Goal: Navigation & Orientation: Find specific page/section

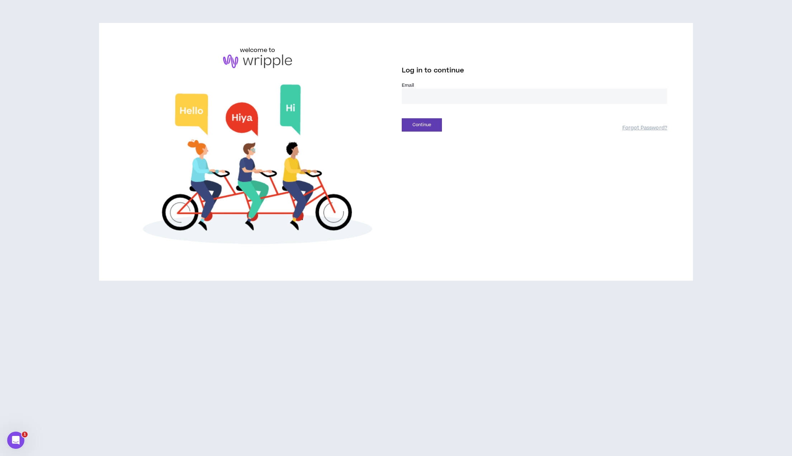
click at [468, 101] on input "email" at bounding box center [534, 96] width 265 height 15
type input "**********"
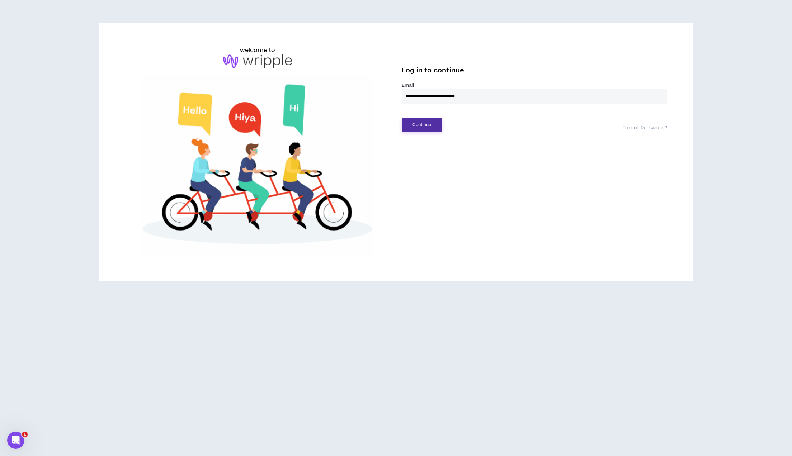
click at [422, 125] on button "Continue" at bounding box center [422, 124] width 40 height 13
click at [423, 159] on button "Login" at bounding box center [422, 157] width 40 height 13
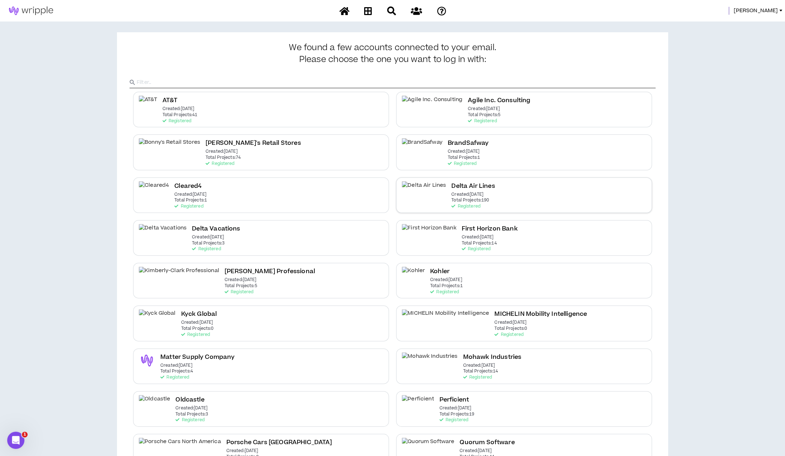
click at [451, 184] on h2 "Delta Air Lines" at bounding box center [472, 186] width 43 height 10
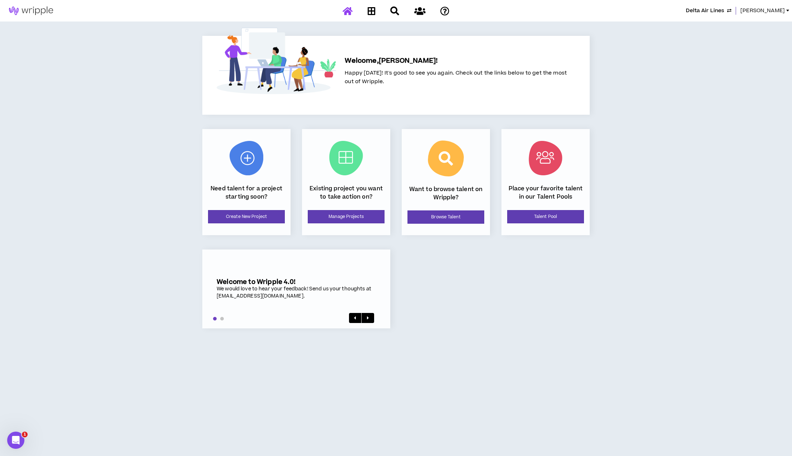
click at [767, 9] on span "Lauren-Bridget" at bounding box center [762, 11] width 44 height 8
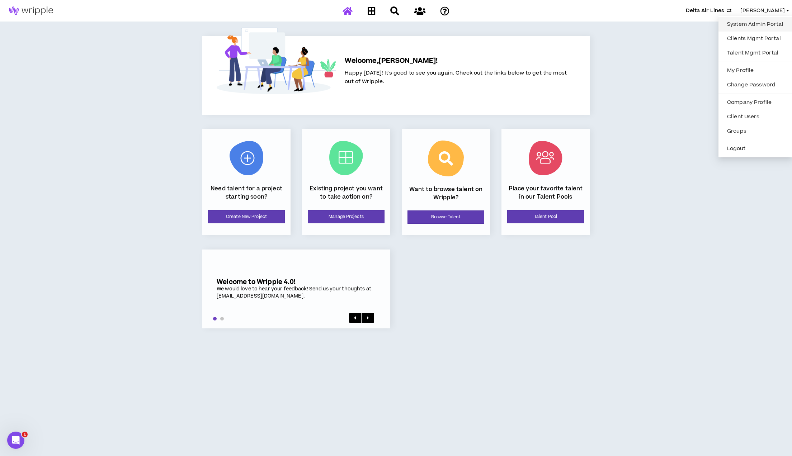
click at [757, 24] on link "System Admin Portal" at bounding box center [754, 24] width 65 height 11
